Goal: Contribute content

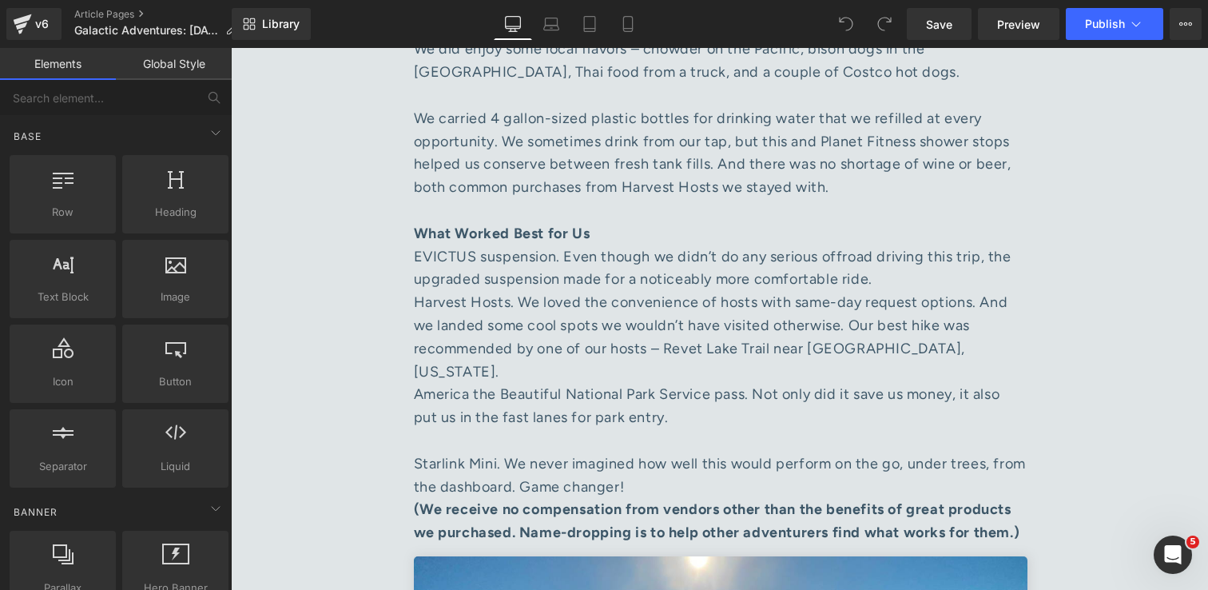
scroll to position [4172, 0]
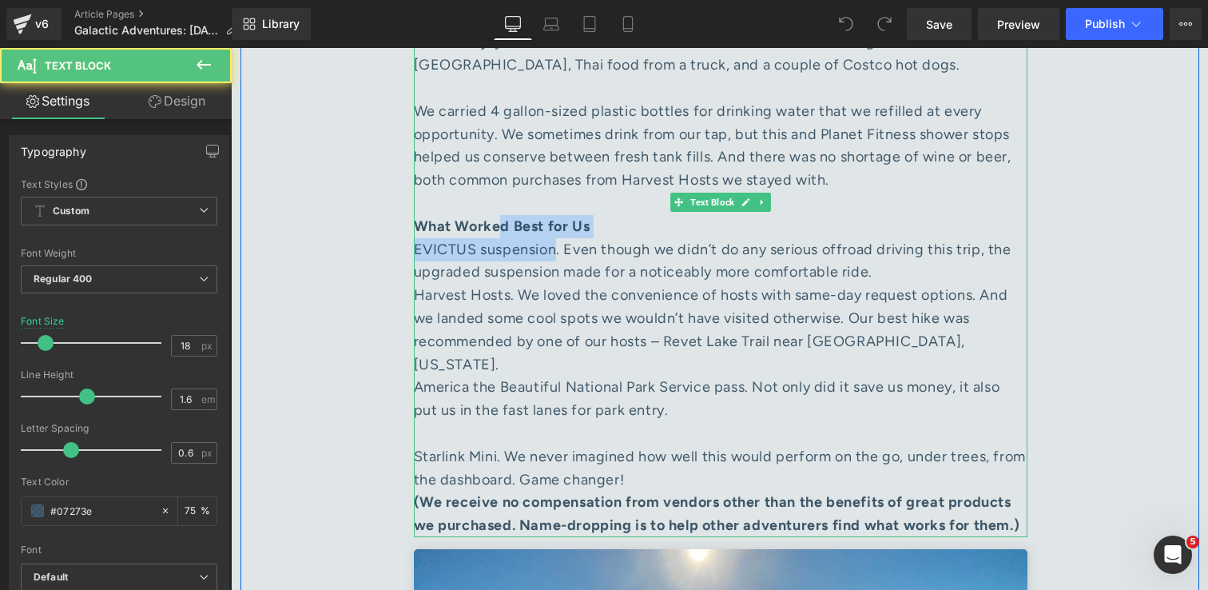
drag, startPoint x: 563, startPoint y: 90, endPoint x: 498, endPoint y: 76, distance: 67.1
click at [498, 238] on div "EVICTUS suspension. Even though we didn’t do any serious offroad driving this t…" at bounding box center [720, 261] width 613 height 46
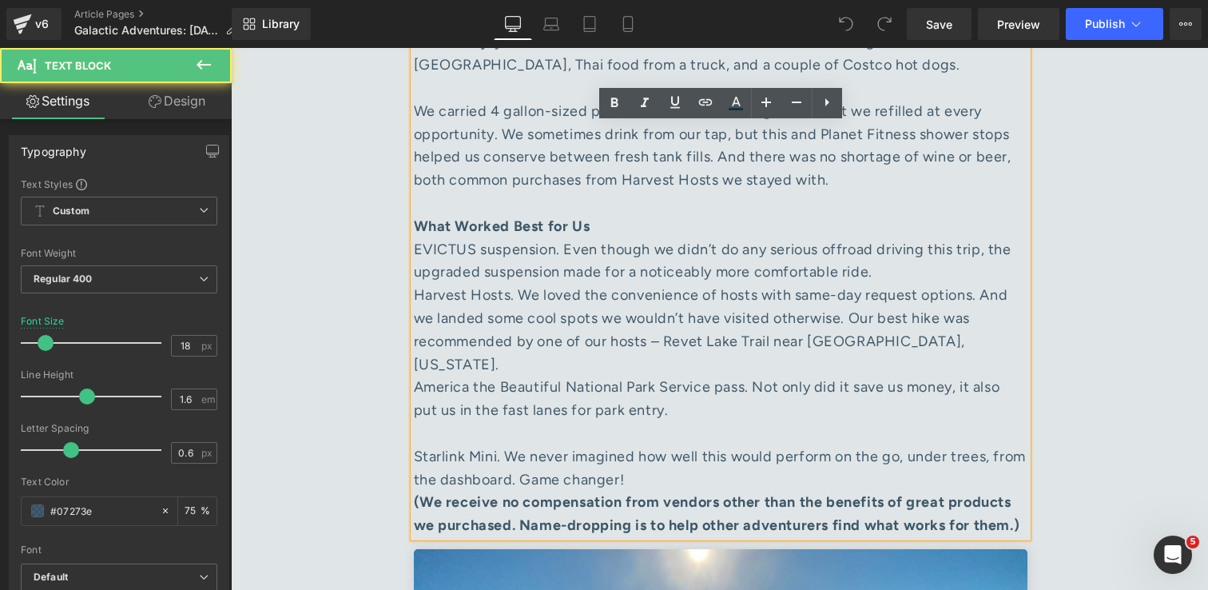
click at [564, 238] on div "EVICTUS suspension. Even though we didn’t do any serious offroad driving this t…" at bounding box center [720, 261] width 613 height 46
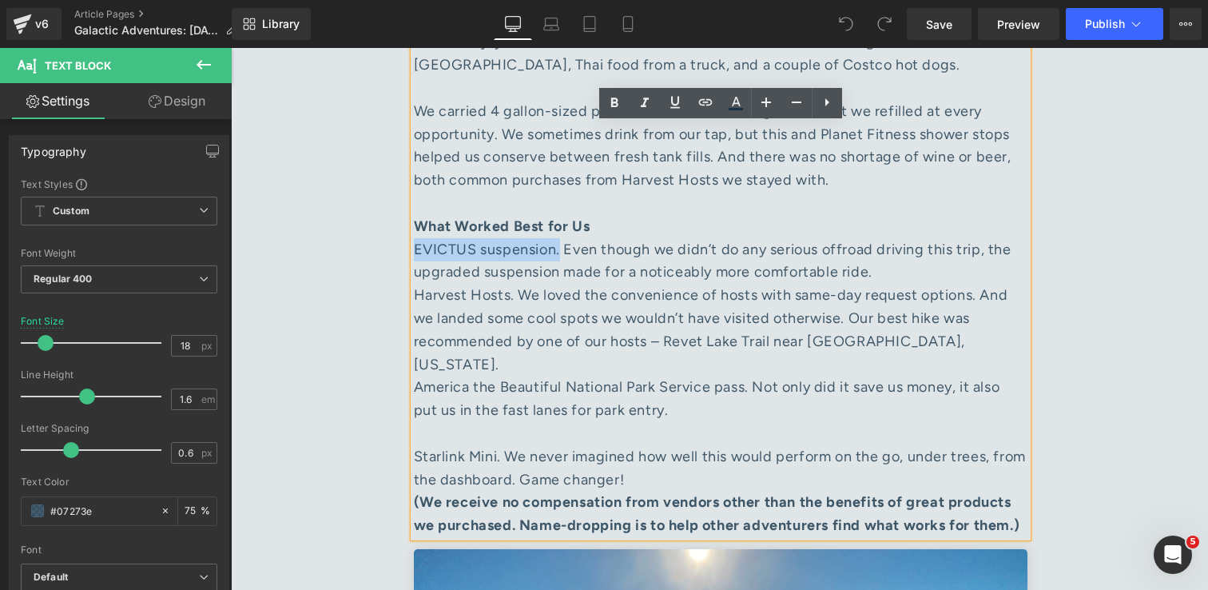
drag, startPoint x: 567, startPoint y: 88, endPoint x: 417, endPoint y: 89, distance: 150.2
click at [417, 238] on div "EVICTUS suspension. Even though we didn’t do any serious offroad driving this t…" at bounding box center [720, 261] width 613 height 46
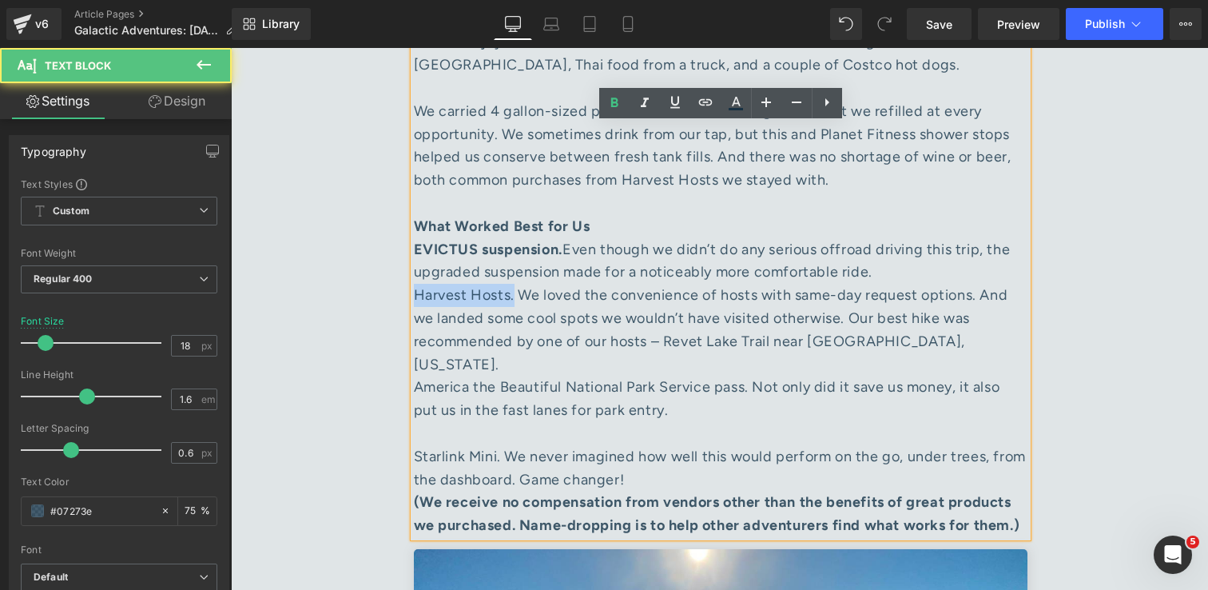
drag, startPoint x: 514, startPoint y: 135, endPoint x: 415, endPoint y: 135, distance: 98.3
click at [415, 284] on div "Harvest Hosts. We loved the convenience of hosts with same-day request options.…" at bounding box center [720, 330] width 613 height 92
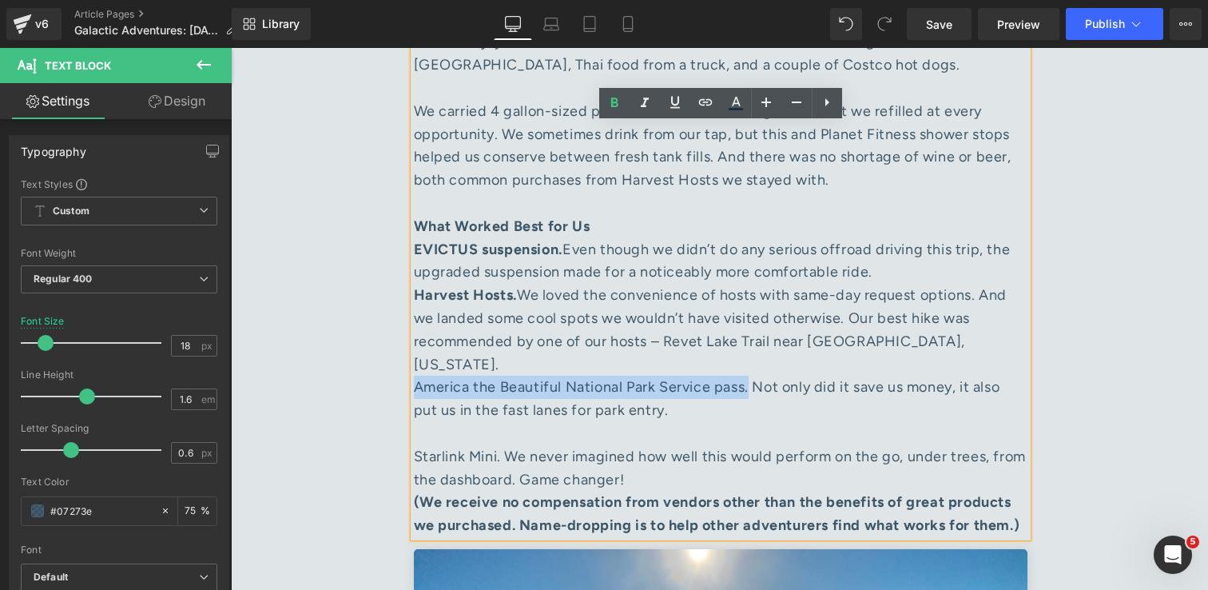
drag, startPoint x: 753, startPoint y: 208, endPoint x: 415, endPoint y: 211, distance: 337.9
click at [415, 375] on div "America the Beautiful National Park Service pass. Not only did it save us money…" at bounding box center [720, 409] width 613 height 69
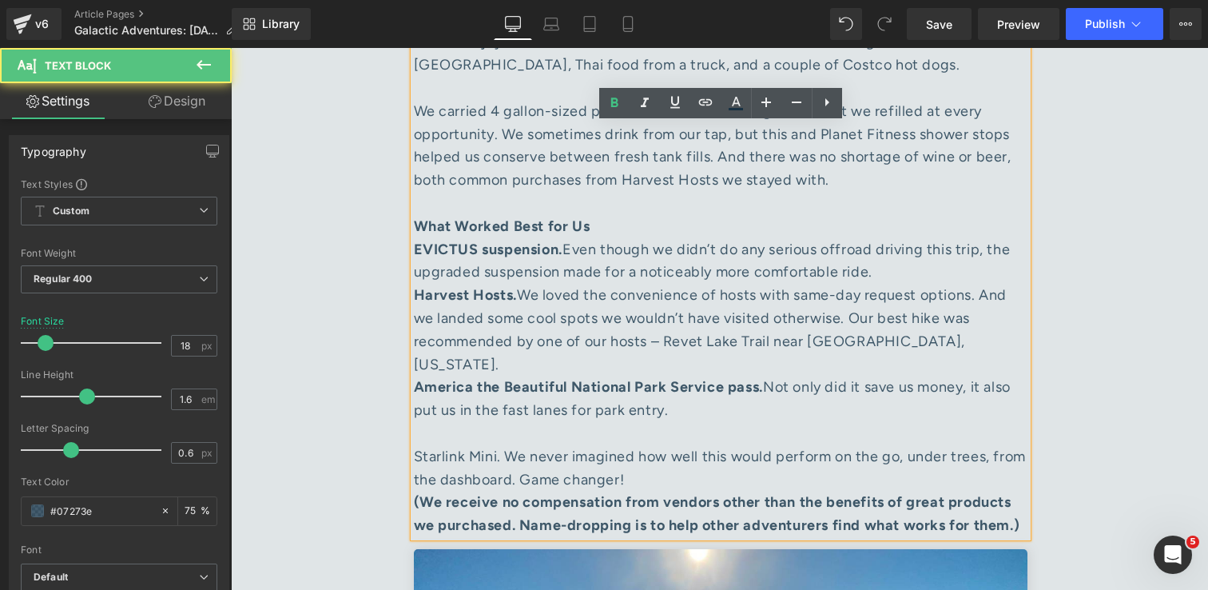
click at [908, 238] on div "EVICTUS suspension. Even though we didn’t do any serious offroad driving this t…" at bounding box center [720, 261] width 613 height 46
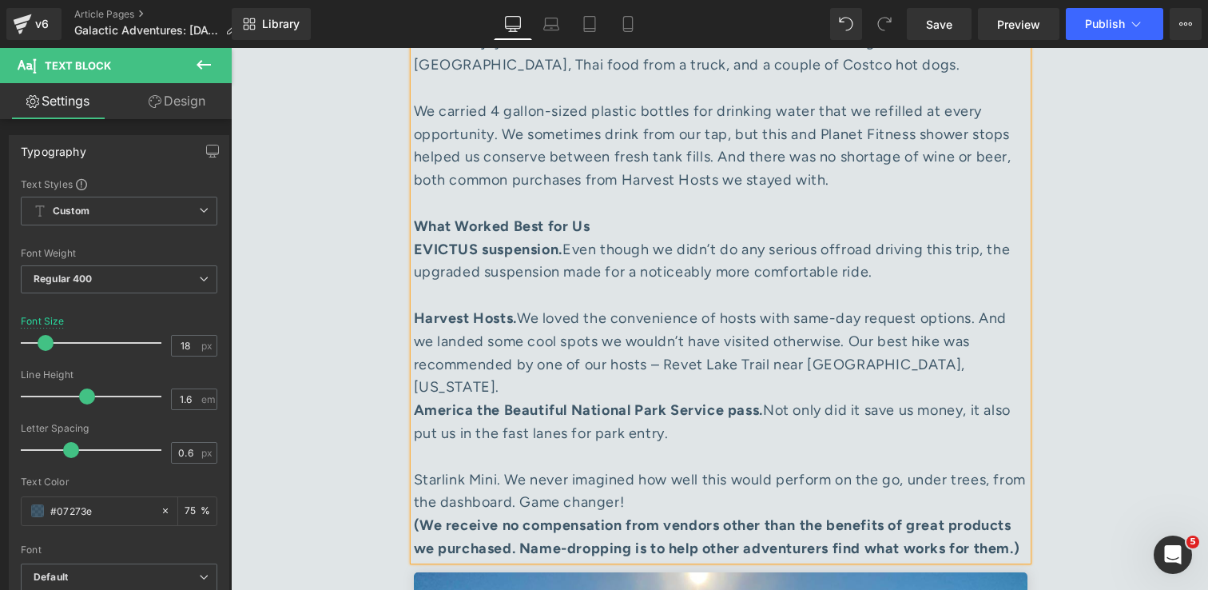
click at [963, 307] on div "Harvest Hosts. We loved the convenience of hosts with same-day request options.…" at bounding box center [720, 353] width 613 height 92
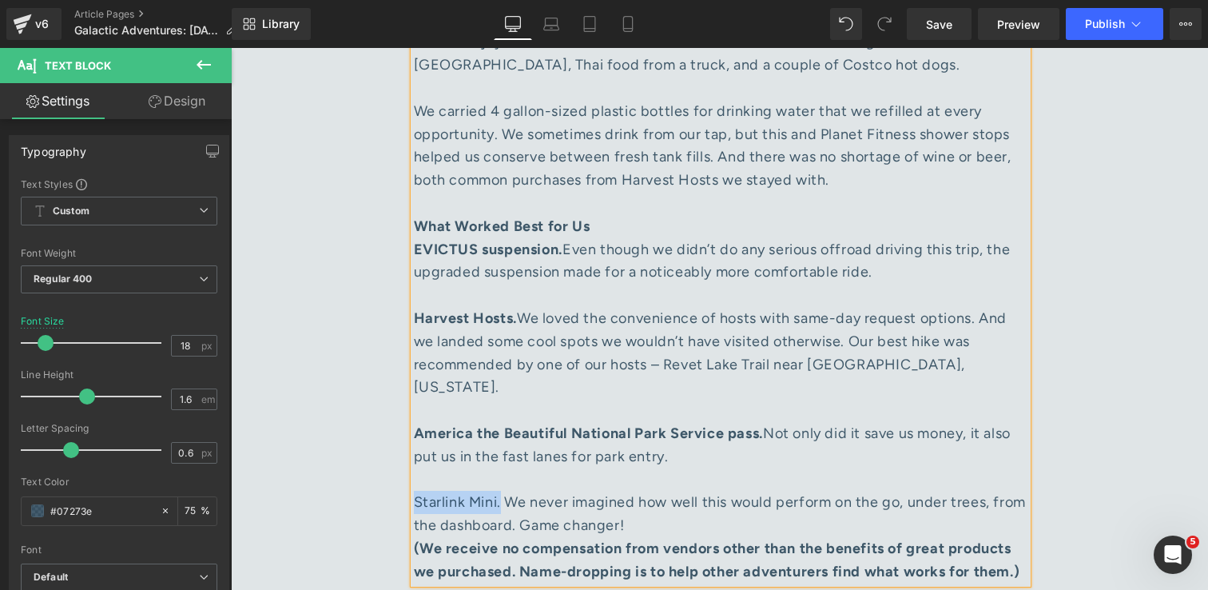
drag, startPoint x: 500, startPoint y: 319, endPoint x: 415, endPoint y: 320, distance: 85.5
click at [415, 490] on div "Starlink Mini. We never imagined how well this would perform on the go, under t…" at bounding box center [720, 513] width 613 height 46
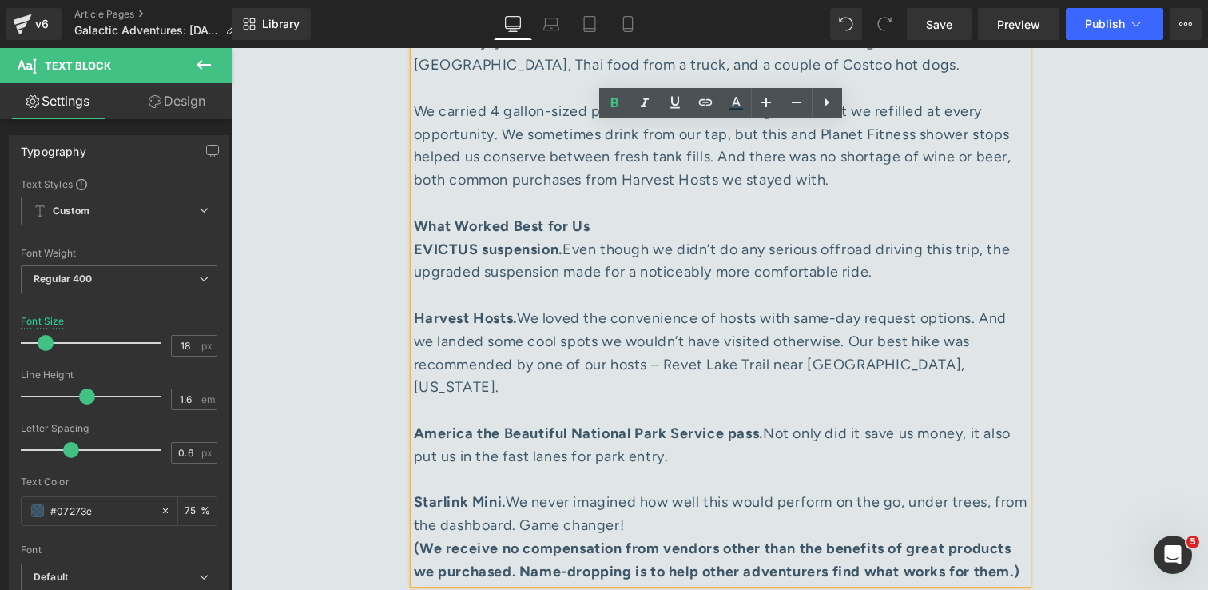
click at [727, 490] on div "Starlink Mini. We never imagined how well this would perform on the go, under t…" at bounding box center [720, 513] width 613 height 46
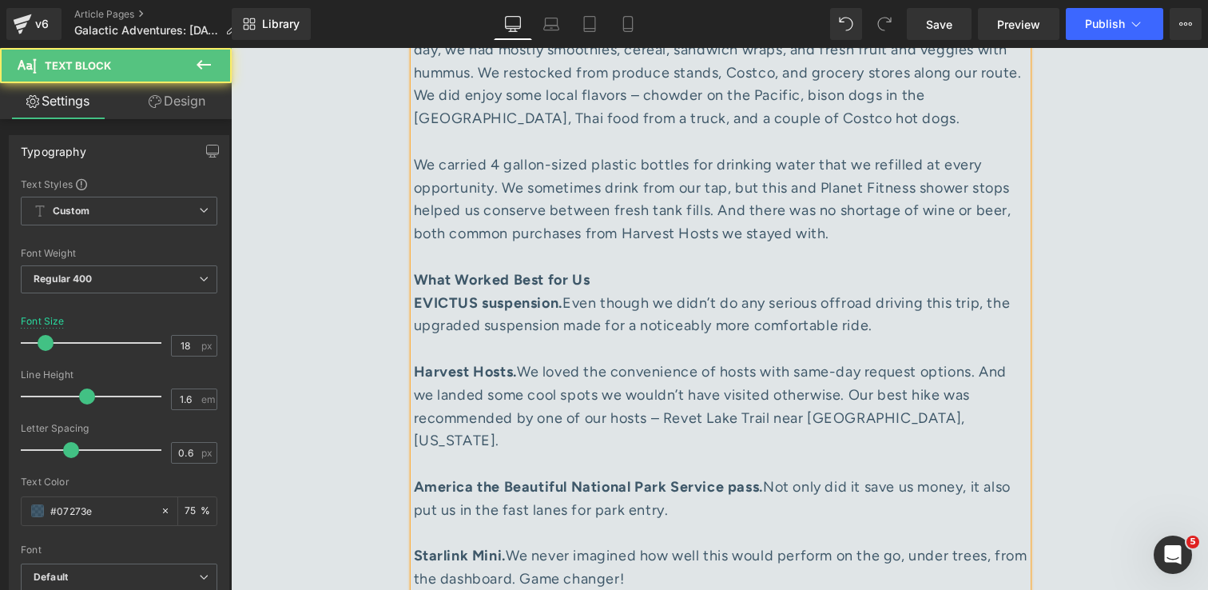
scroll to position [4110, 0]
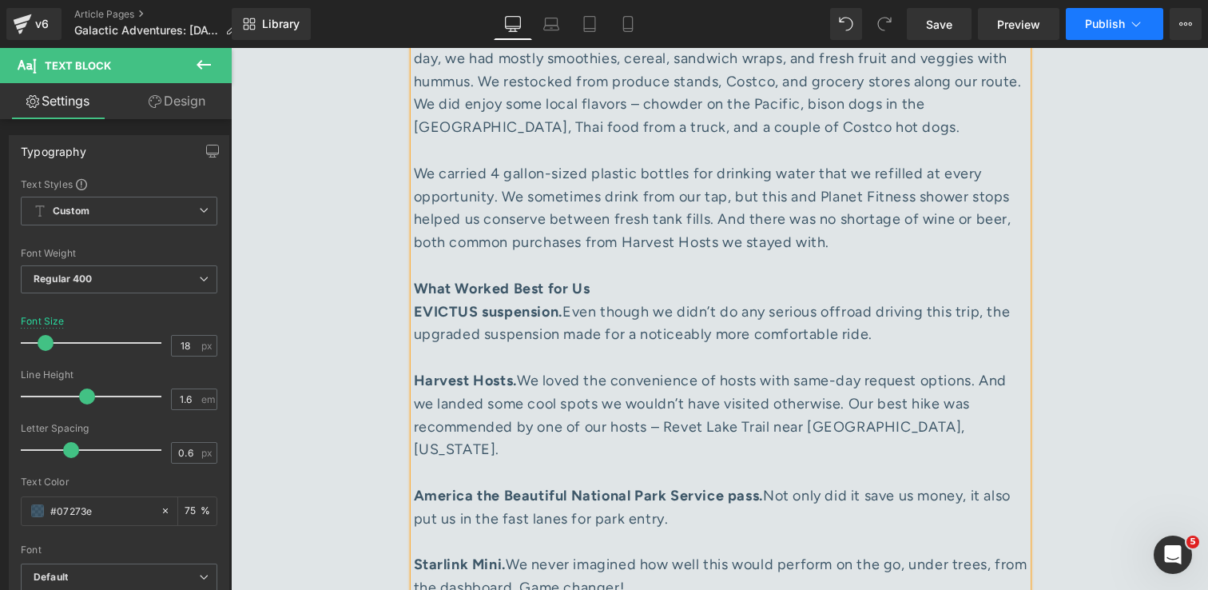
click at [1098, 22] on span "Publish" at bounding box center [1105, 24] width 40 height 13
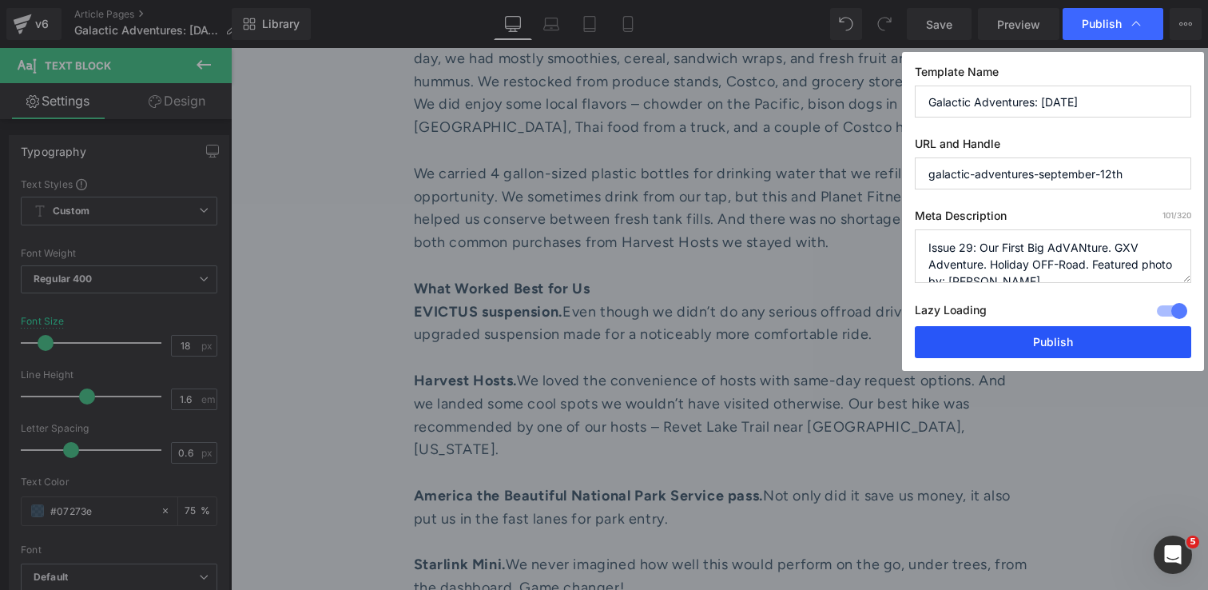
click at [1079, 338] on button "Publish" at bounding box center [1053, 342] width 276 height 32
